Goal: Task Accomplishment & Management: Manage account settings

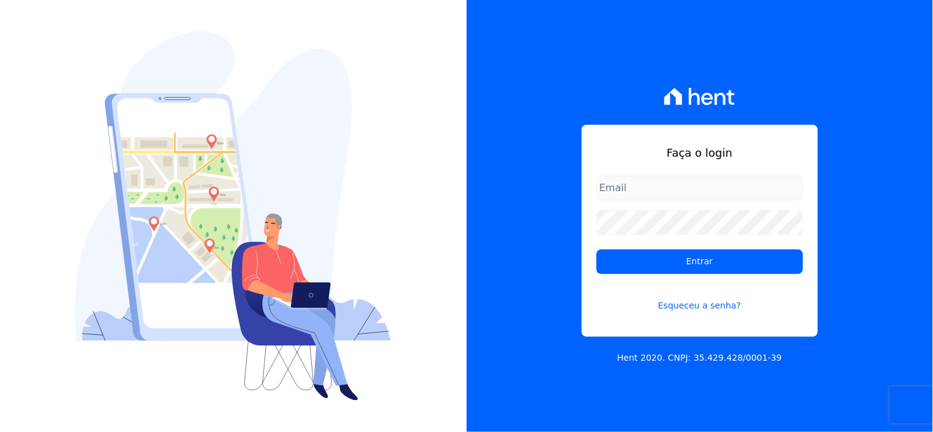
click at [733, 180] on input "email" at bounding box center [700, 188] width 207 height 25
type input "[EMAIL_ADDRESS][DOMAIN_NAME]"
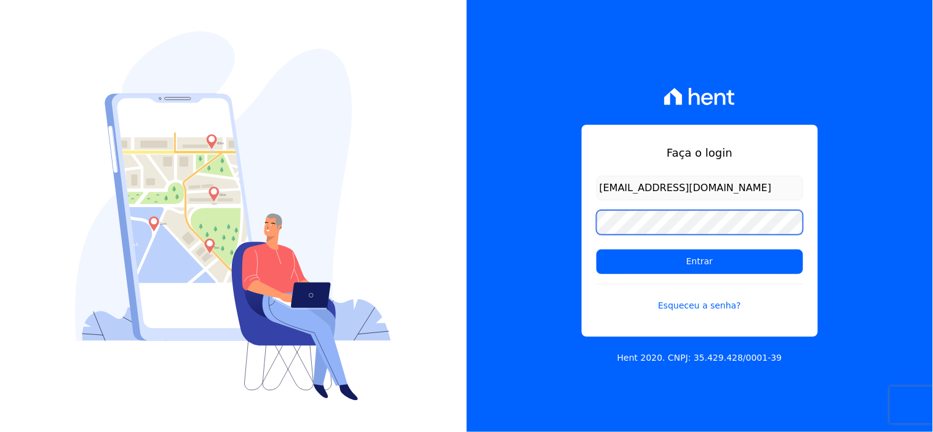
click at [597, 250] on input "Entrar" at bounding box center [700, 262] width 207 height 25
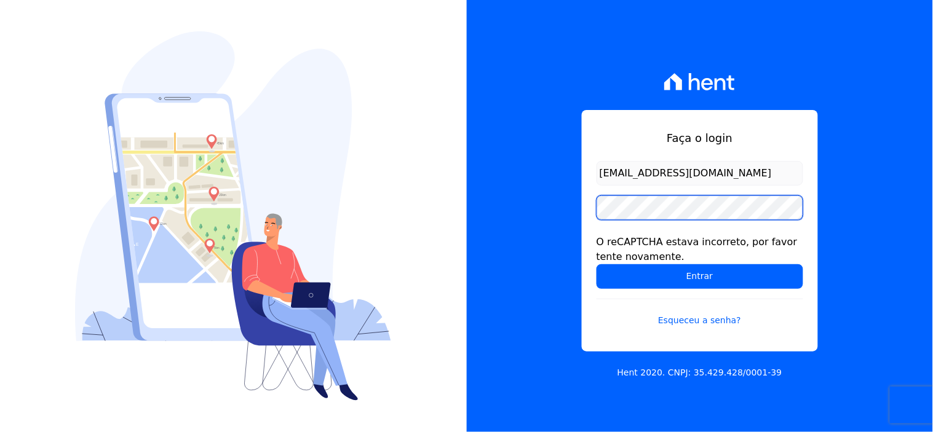
click at [597, 265] on input "Entrar" at bounding box center [700, 277] width 207 height 25
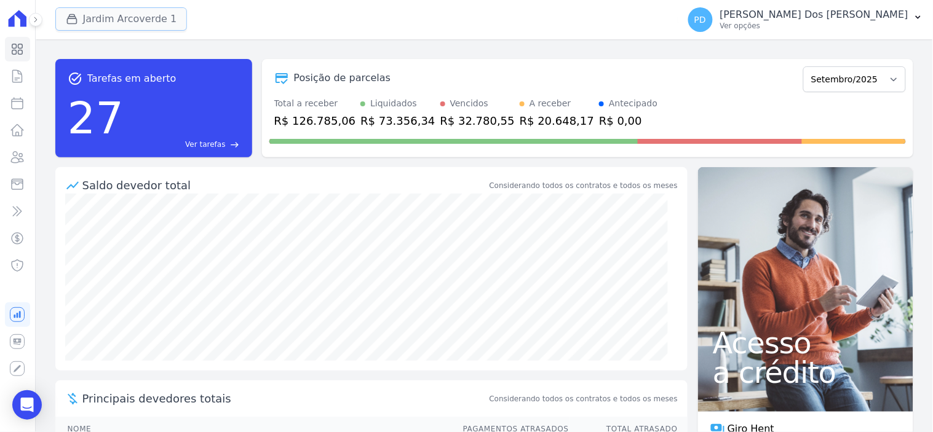
click at [125, 23] on button "Jardim Arcoverde 1" at bounding box center [121, 18] width 132 height 23
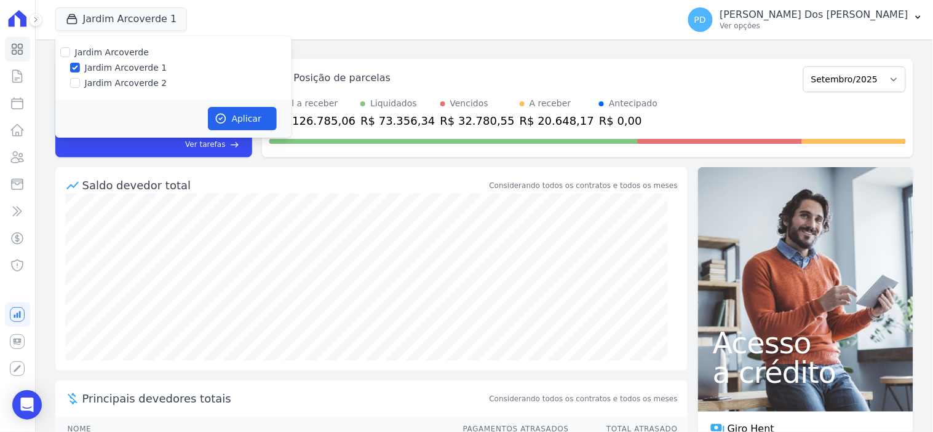
click at [114, 86] on label "Jardim Arcoverde 2" at bounding box center [126, 83] width 82 height 13
click at [80, 86] on input "Jardim Arcoverde 2" at bounding box center [75, 83] width 10 height 10
checkbox input "true"
drag, startPoint x: 237, startPoint y: 113, endPoint x: 249, endPoint y: 113, distance: 11.7
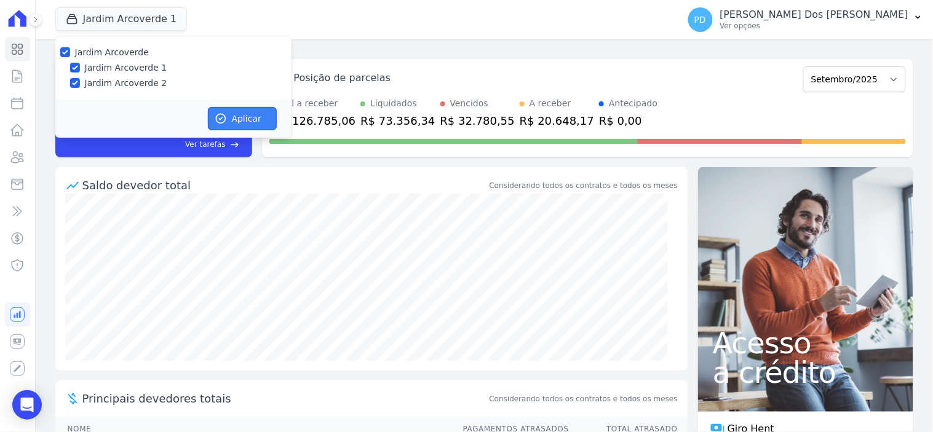
click at [238, 113] on button "Aplicar" at bounding box center [242, 118] width 69 height 23
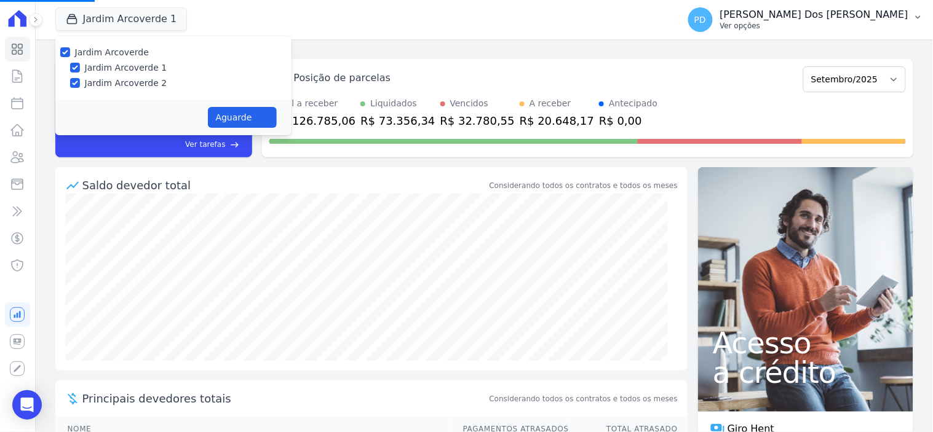
click at [922, 15] on icon "button" at bounding box center [919, 17] width 10 height 10
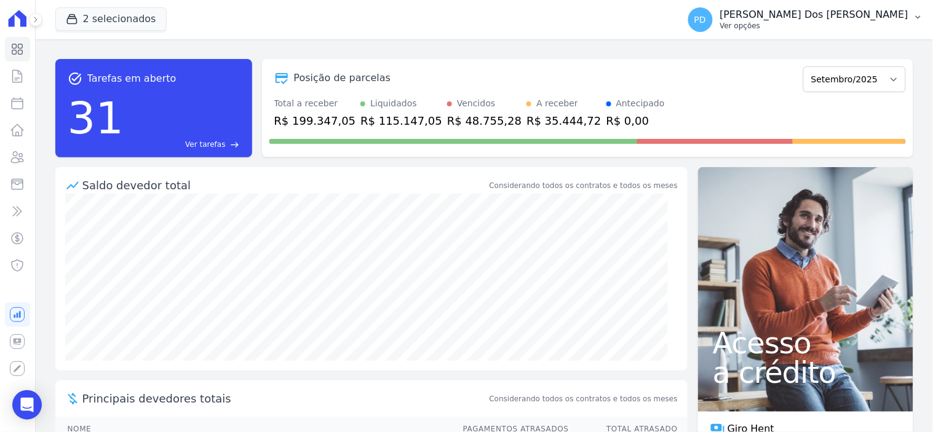
click at [915, 22] on icon "button" at bounding box center [919, 17] width 10 height 10
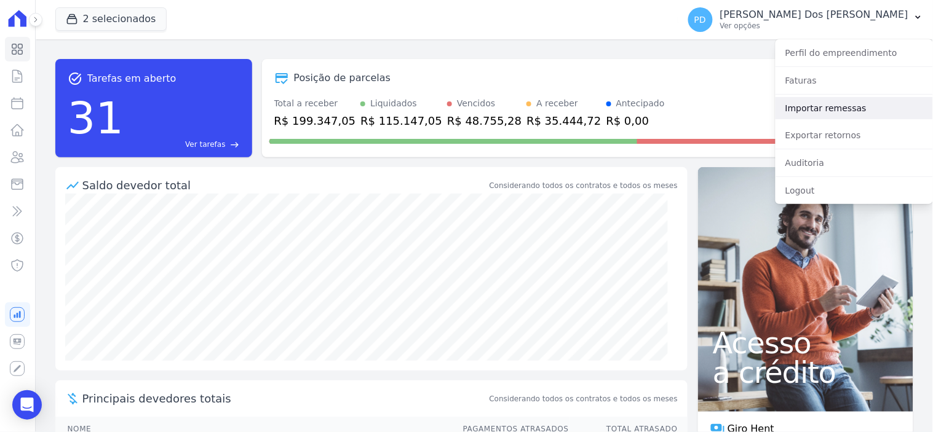
click at [809, 106] on link "Importar remessas" at bounding box center [854, 108] width 157 height 22
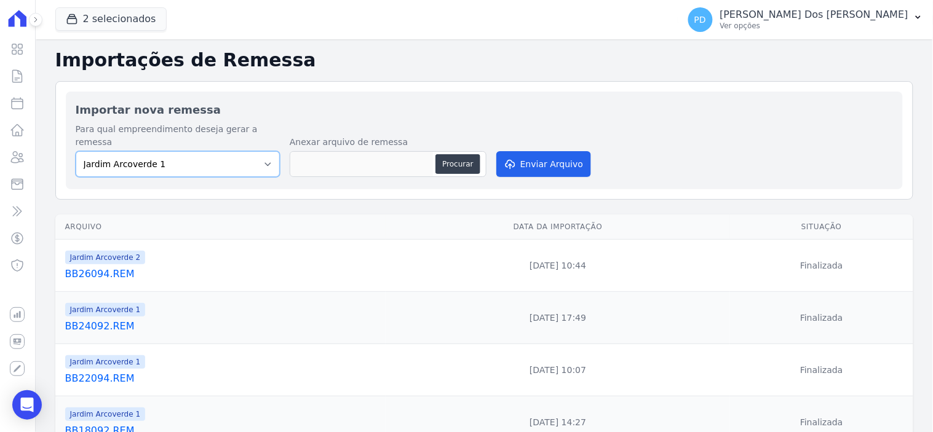
click at [257, 151] on select "Jardim Arcoverde 1 Jardim Arcoverde 2" at bounding box center [178, 164] width 204 height 26
select select "4fa78839-2c34-4f71-8278-51da0fd48ff7"
click at [76, 151] on select "Jardim Arcoverde 1 Jardim Arcoverde 2" at bounding box center [178, 164] width 204 height 26
click at [457, 154] on button "Procurar" at bounding box center [458, 164] width 44 height 20
type input "BB29095.REM"
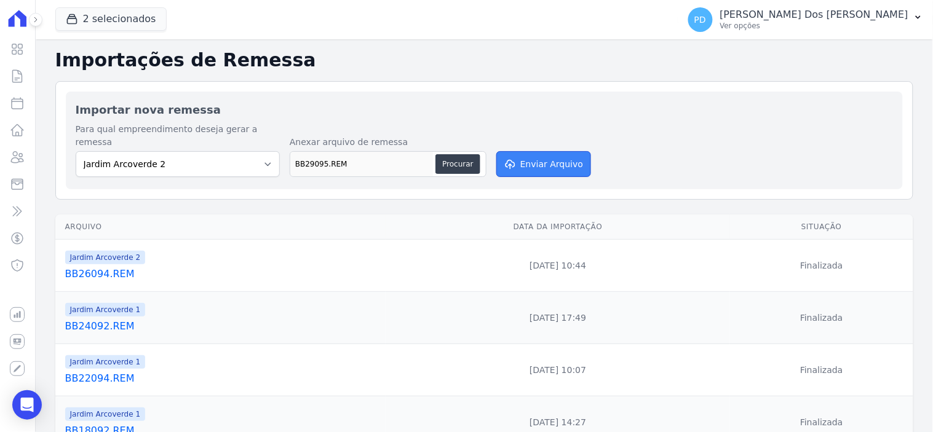
click at [568, 151] on button "Enviar Arquivo" at bounding box center [543, 164] width 95 height 26
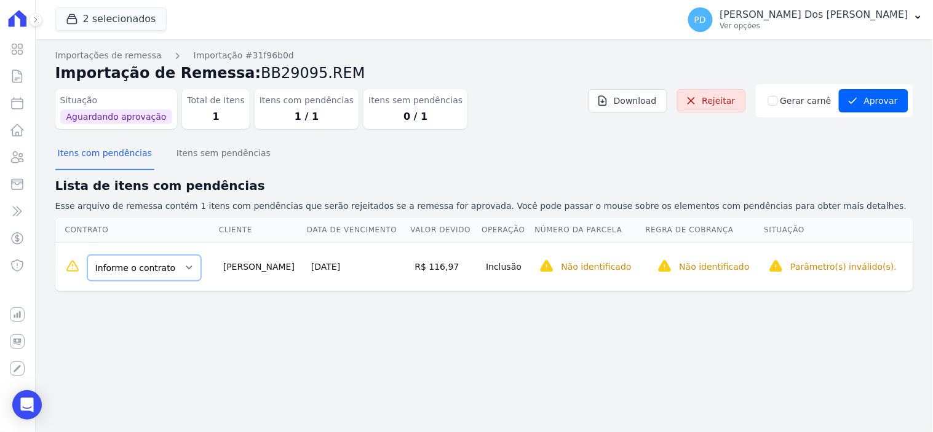
click at [156, 267] on select "Informe o contrato D / 27 D / 28" at bounding box center [144, 268] width 114 height 26
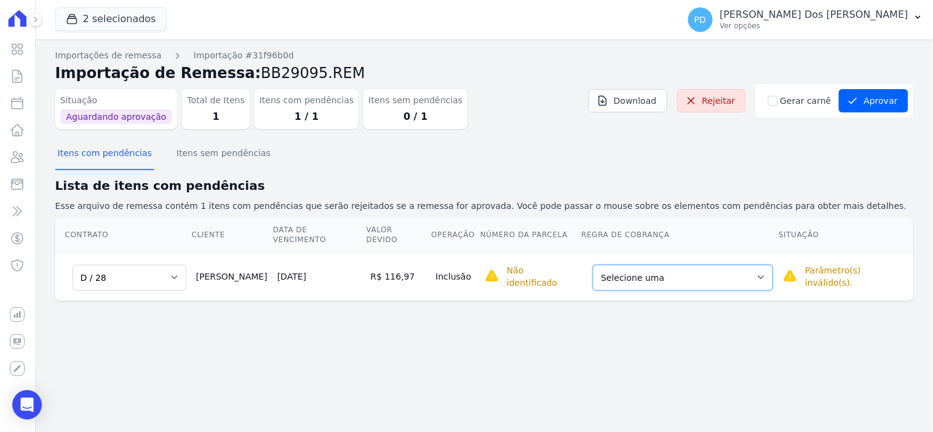
drag, startPoint x: 605, startPoint y: 257, endPoint x: 630, endPoint y: 275, distance: 30.4
click at [606, 265] on select "Selecione uma Nova Parcela Avulsa Parcela Avulsa Existente [GEOGRAPHIC_DATA] (2…" at bounding box center [683, 278] width 180 height 26
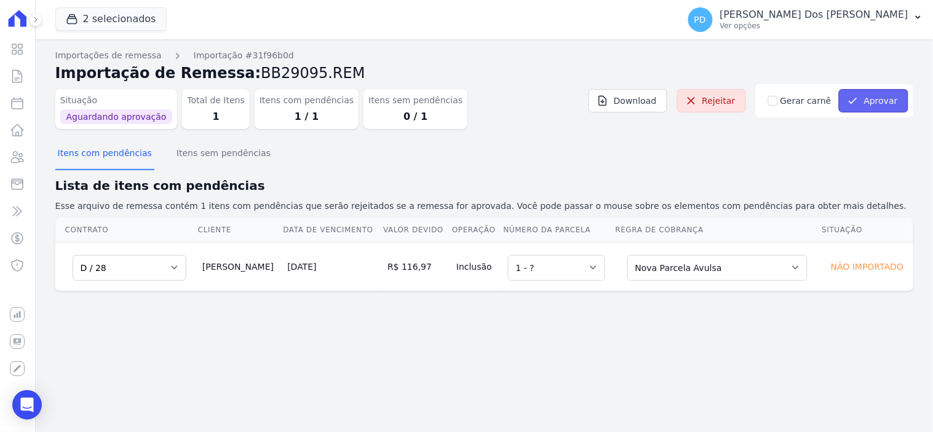
click at [858, 102] on icon "submit" at bounding box center [853, 101] width 12 height 12
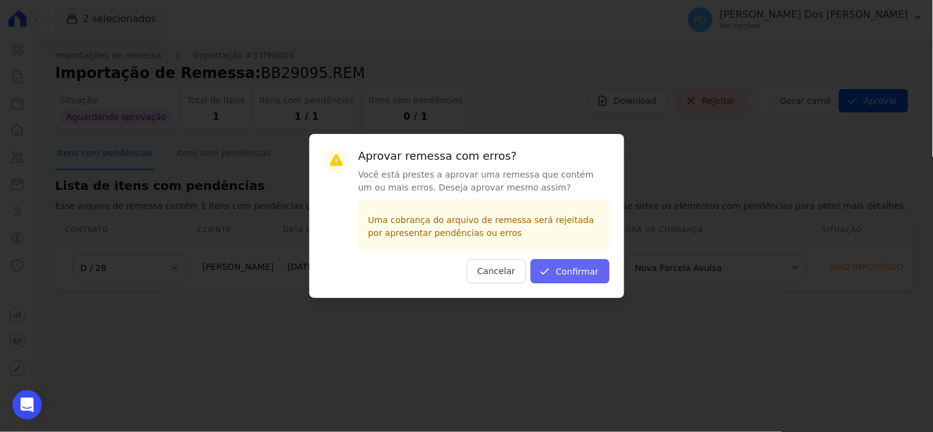
click at [581, 262] on button "Confirmar" at bounding box center [570, 272] width 79 height 24
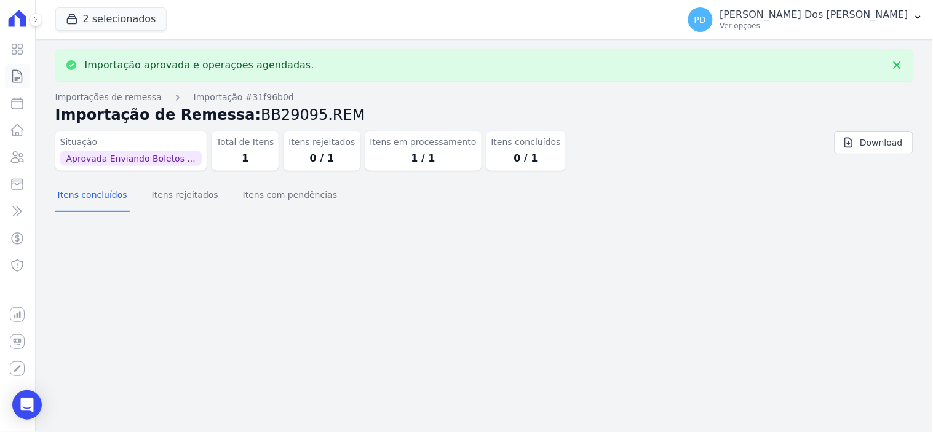
click at [10, 70] on icon at bounding box center [17, 76] width 15 height 15
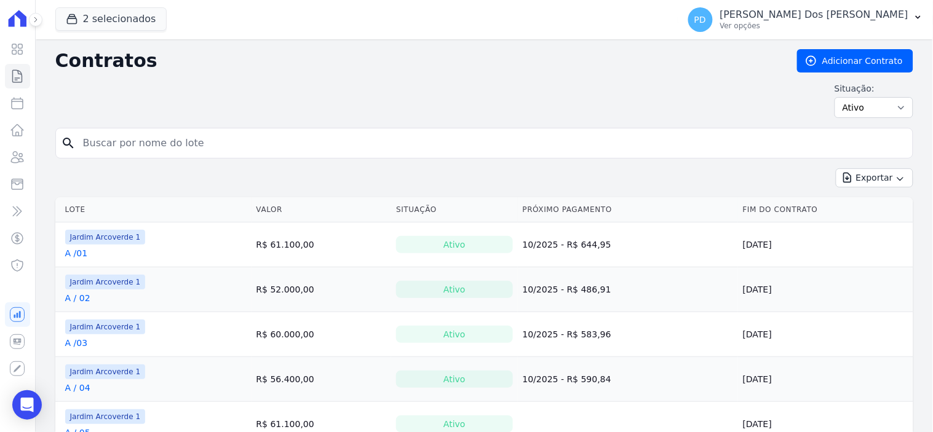
click at [121, 157] on div "search" at bounding box center [484, 143] width 858 height 31
click at [123, 146] on input "search" at bounding box center [492, 143] width 832 height 25
type input "D / 28"
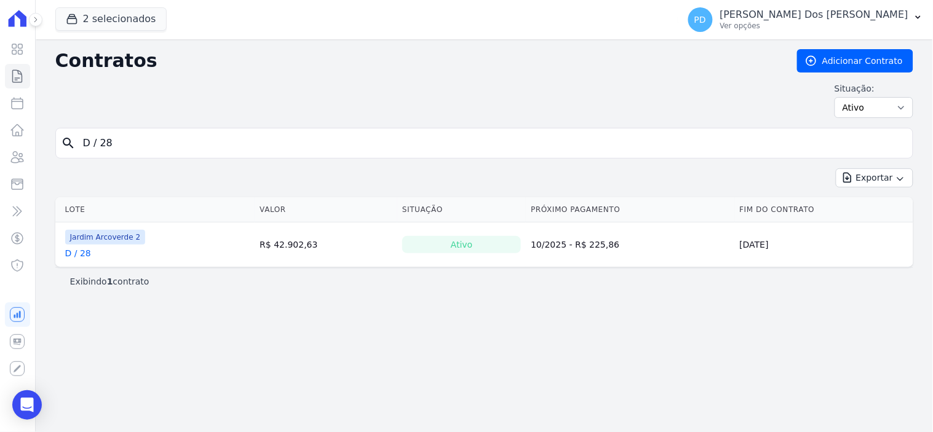
click at [84, 250] on link "D / 28" at bounding box center [78, 253] width 26 height 12
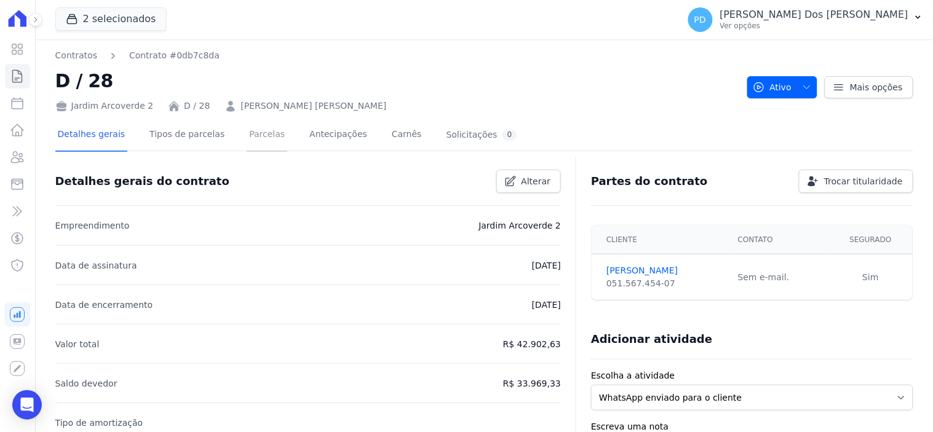
click at [253, 130] on link "Parcelas" at bounding box center [267, 135] width 41 height 33
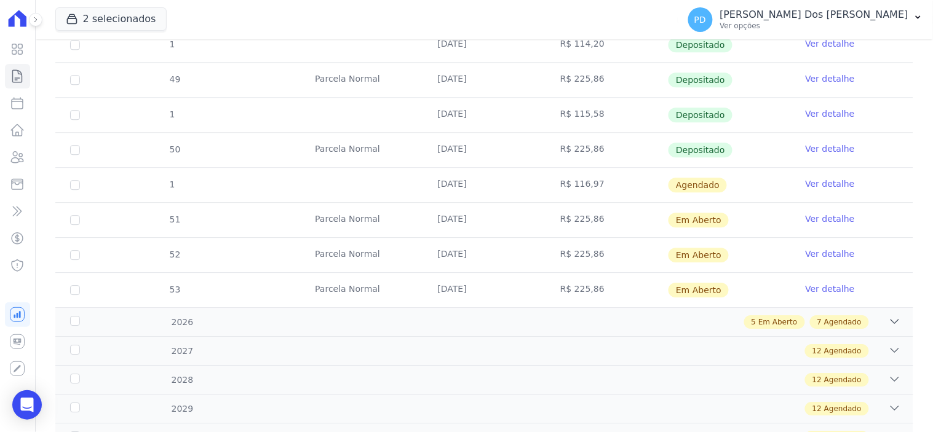
scroll to position [888, 0]
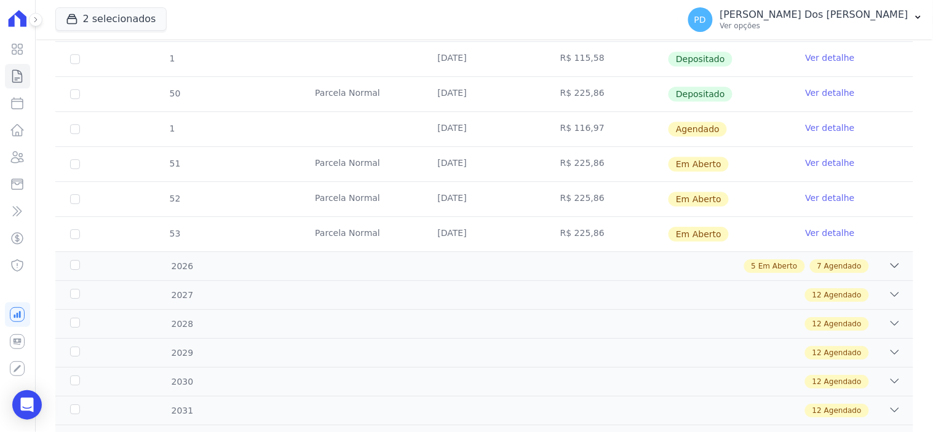
click at [806, 127] on link "Ver detalhe" at bounding box center [830, 128] width 49 height 12
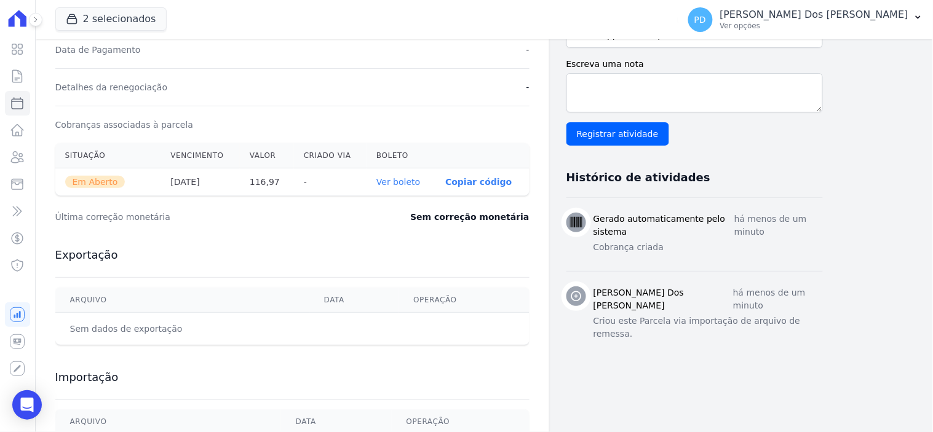
scroll to position [341, 0]
click at [400, 181] on link "Ver boleto" at bounding box center [398, 181] width 44 height 10
